Goal: Information Seeking & Learning: Understand process/instructions

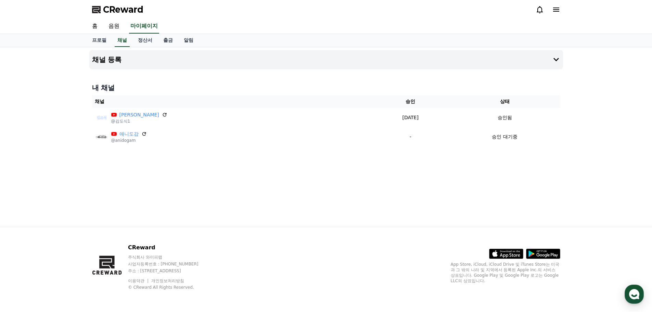
click at [298, 160] on div "채널 등록 내 채널 채널 승인 상태 [PERSON_NAME] @[PERSON_NAME]1 [DATE] 09-22 승인됨 애니도감 @anidog…" at bounding box center [326, 136] width 479 height 179
click at [146, 41] on link "정산서" at bounding box center [144, 40] width 25 height 13
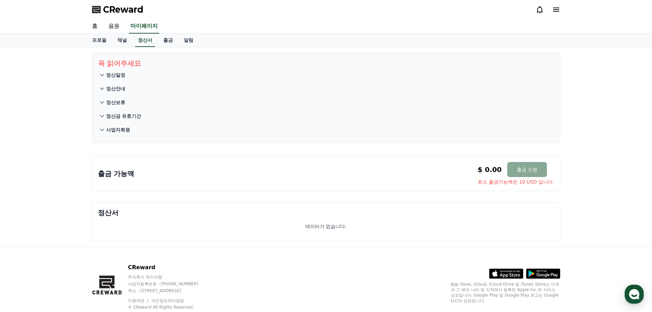
click at [118, 76] on p "정산일정" at bounding box center [115, 74] width 19 height 7
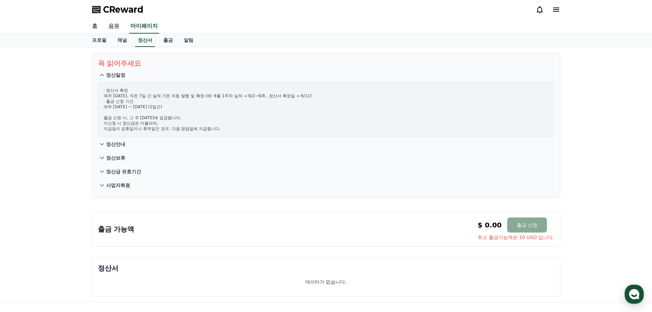
click at [105, 74] on icon at bounding box center [102, 75] width 8 height 8
click at [103, 73] on icon at bounding box center [102, 75] width 8 height 8
drag, startPoint x: 105, startPoint y: 89, endPoint x: 219, endPoint y: 127, distance: 119.6
click at [219, 127] on p "· 정산서 확정 매주 [DATE], 직전 7일 간 실적 기준 자동 발행 및 확정 (예: 6월 1주차 실적 → 6/2~6/8 , 정산서 확정일 …" at bounding box center [326, 110] width 445 height 44
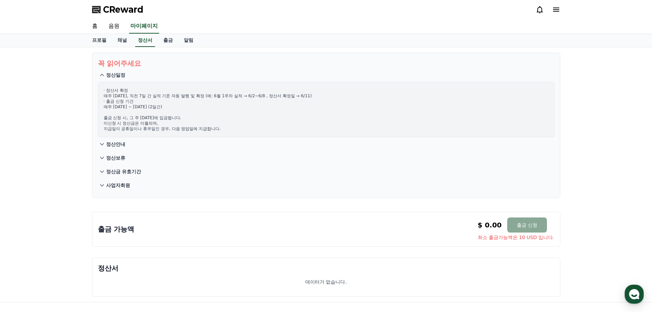
drag, startPoint x: 236, startPoint y: 129, endPoint x: 98, endPoint y: 94, distance: 142.2
click at [98, 94] on div "· 정산서 확정 매주 [DATE], 직전 7일 간 실적 기준 자동 발행 및 확정 (예: 6월 1주차 실적 → 6/2~6/8 , 정산서 확정일 …" at bounding box center [326, 109] width 456 height 55
drag, startPoint x: 98, startPoint y: 94, endPoint x: 228, endPoint y: 127, distance: 134.2
click at [228, 127] on div "· 정산서 확정 매주 [DATE], 직전 7일 간 실적 기준 자동 발행 및 확정 (예: 6월 1주차 실적 → 6/2~6/8 , 정산서 확정일 …" at bounding box center [326, 109] width 456 height 55
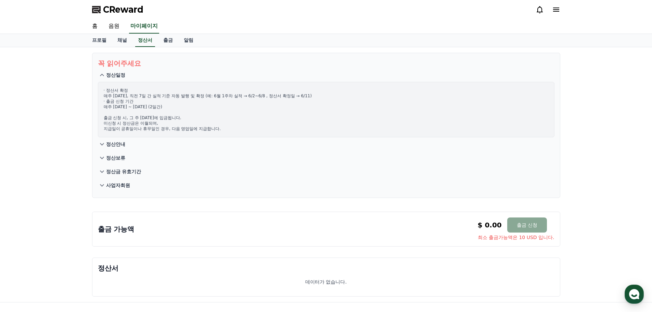
click at [228, 127] on p "· 정산서 확정 매주 [DATE], 직전 7일 간 실적 기준 자동 발행 및 확정 (예: 6월 1주차 실적 → 6/2~6/8 , 정산서 확정일 …" at bounding box center [326, 110] width 445 height 44
drag, startPoint x: 228, startPoint y: 127, endPoint x: 105, endPoint y: 96, distance: 127.1
click at [105, 96] on p "· 정산서 확정 매주 [DATE], 직전 7일 간 실적 기준 자동 발행 및 확정 (예: 6월 1주차 실적 → 6/2~6/8 , 정산서 확정일 …" at bounding box center [326, 110] width 445 height 44
drag, startPoint x: 101, startPoint y: 94, endPoint x: 220, endPoint y: 126, distance: 123.4
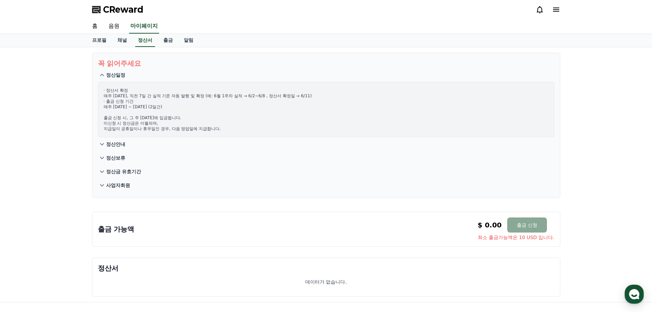
click at [220, 126] on div "· 정산서 확정 매주 [DATE], 직전 7일 간 실적 기준 자동 발행 및 확정 (예: 6월 1주차 실적 → 6/2~6/8 , 정산서 확정일 …" at bounding box center [326, 109] width 456 height 55
click at [220, 126] on p "· 정산서 확정 매주 [DATE], 직전 7일 간 실적 기준 자동 발행 및 확정 (예: 6월 1주차 실적 → 6/2~6/8 , 정산서 확정일 …" at bounding box center [326, 110] width 445 height 44
drag, startPoint x: 235, startPoint y: 129, endPoint x: 102, endPoint y: 93, distance: 137.9
click at [102, 93] on div "· 정산서 확정 매주 [DATE], 직전 7일 간 실적 기준 자동 발행 및 확정 (예: 6월 1주차 실적 → 6/2~6/8 , 정산서 확정일 …" at bounding box center [326, 109] width 456 height 55
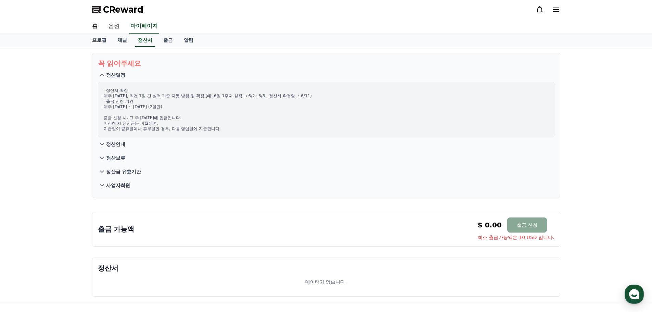
drag, startPoint x: 102, startPoint y: 93, endPoint x: 230, endPoint y: 128, distance: 133.4
click at [230, 128] on div "· 정산서 확정 매주 [DATE], 직전 7일 간 실적 기준 자동 발행 및 확정 (예: 6월 1주차 실적 → 6/2~6/8 , 정산서 확정일 …" at bounding box center [326, 109] width 456 height 55
click at [230, 128] on p "· 정산서 확정 매주 [DATE], 직전 7일 간 실적 기준 자동 발행 및 확정 (예: 6월 1주차 실적 → 6/2~6/8 , 정산서 확정일 …" at bounding box center [326, 110] width 445 height 44
click at [163, 39] on link "출금" at bounding box center [168, 40] width 21 height 13
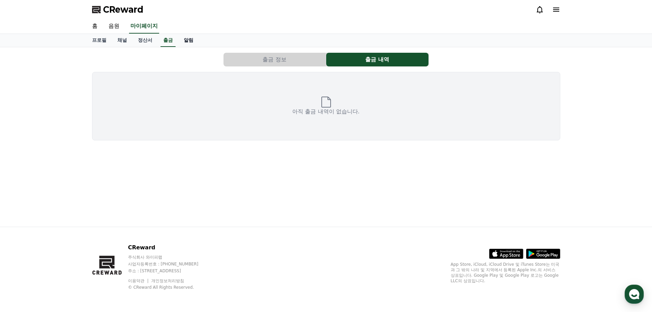
click at [185, 38] on link "알림" at bounding box center [188, 40] width 21 height 13
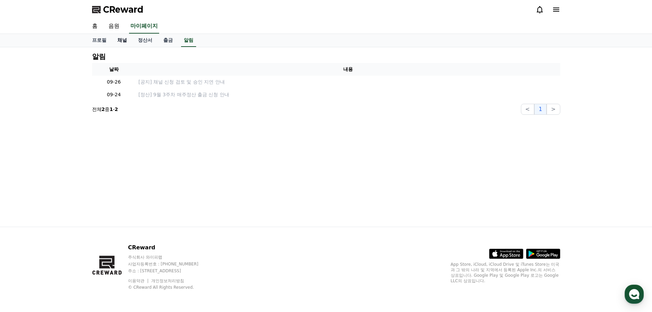
click at [119, 40] on link "채널" at bounding box center [122, 40] width 21 height 13
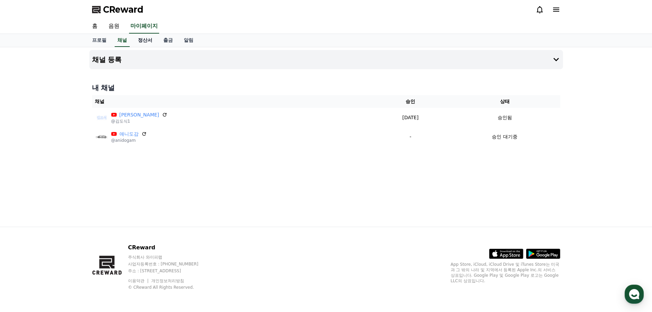
click at [143, 43] on link "정산서" at bounding box center [144, 40] width 25 height 13
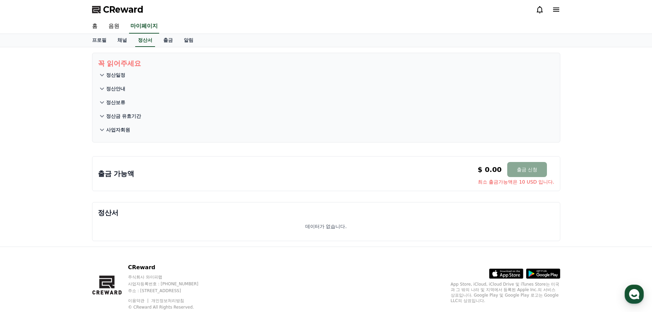
click at [127, 71] on button "정산일정" at bounding box center [326, 75] width 456 height 14
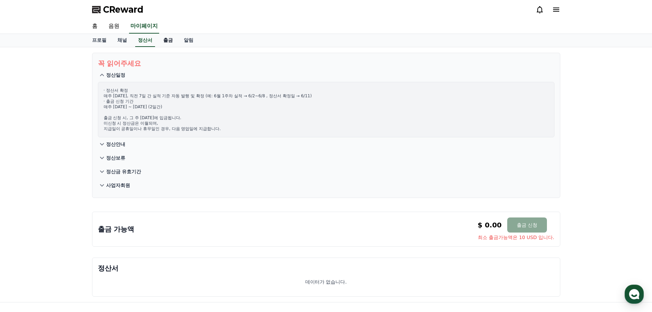
click at [171, 44] on link "출금" at bounding box center [168, 40] width 21 height 13
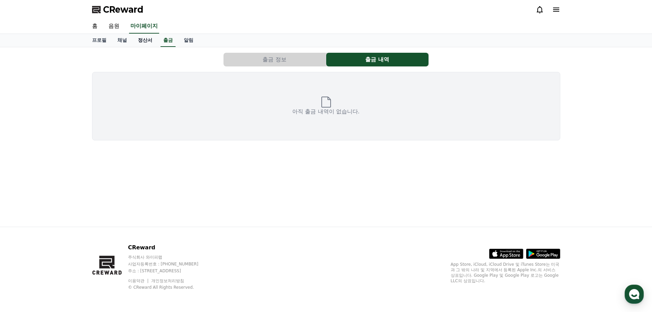
click at [145, 41] on link "정산서" at bounding box center [144, 40] width 25 height 13
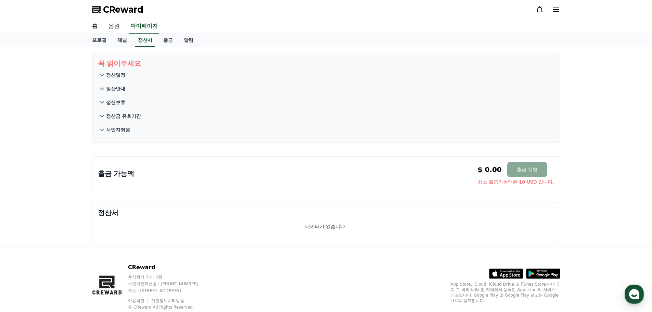
click at [127, 73] on button "정산일정" at bounding box center [326, 75] width 456 height 14
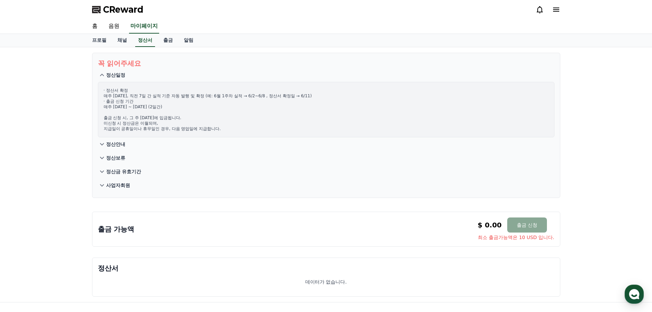
click at [123, 75] on p "정산일정" at bounding box center [115, 74] width 19 height 7
